Goal: Find contact information: Find contact information

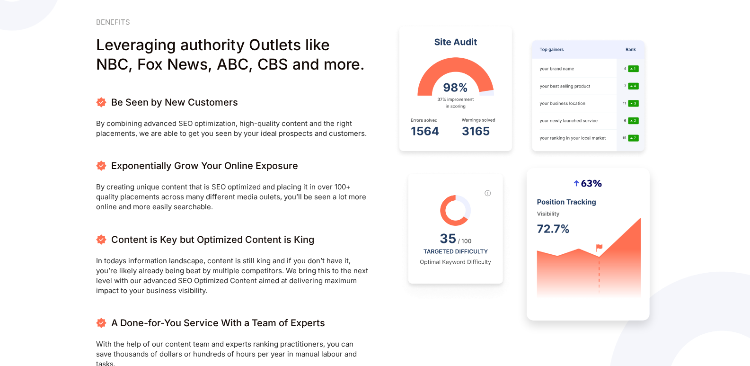
scroll to position [674, 0]
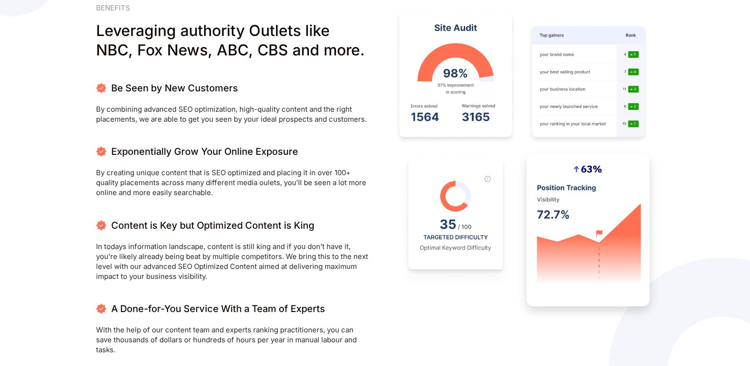
click at [696, 102] on div at bounding box center [375, 242] width 750 height 485
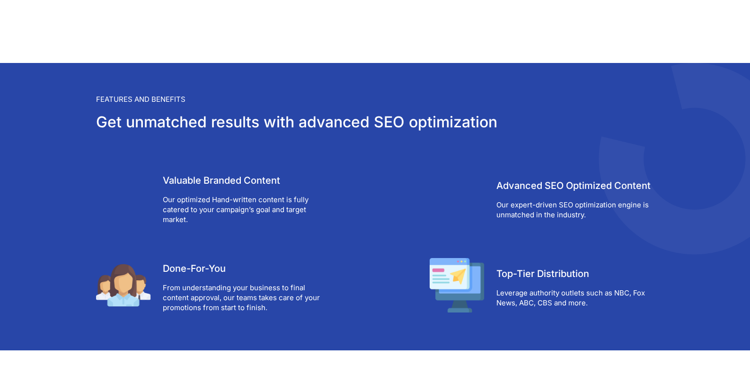
scroll to position [2533, 0]
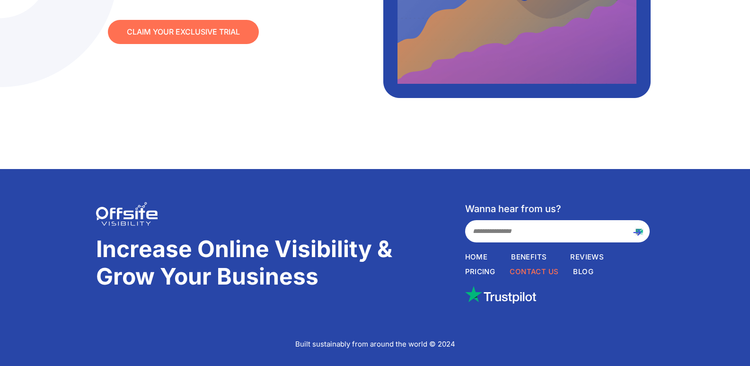
click at [531, 266] on span "Contact Us" at bounding box center [534, 271] width 49 height 10
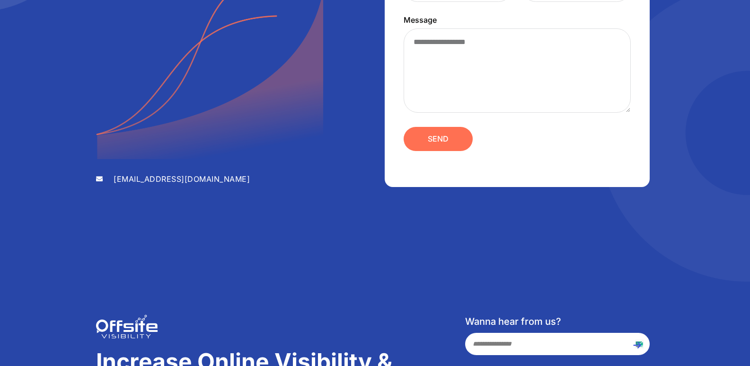
scroll to position [362, 0]
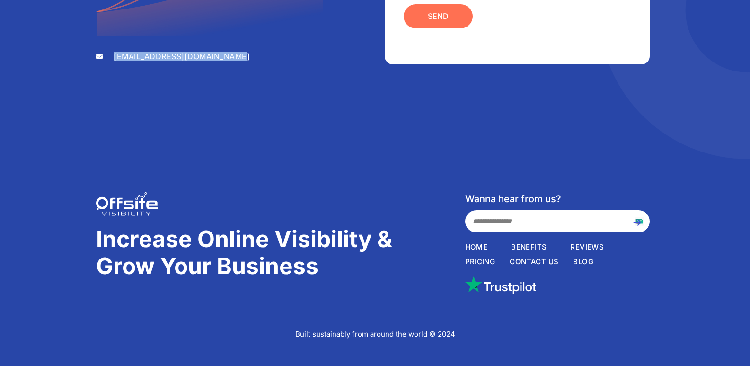
drag, startPoint x: 110, startPoint y: 64, endPoint x: 225, endPoint y: 54, distance: 115.4
